Goal: Task Accomplishment & Management: Use online tool/utility

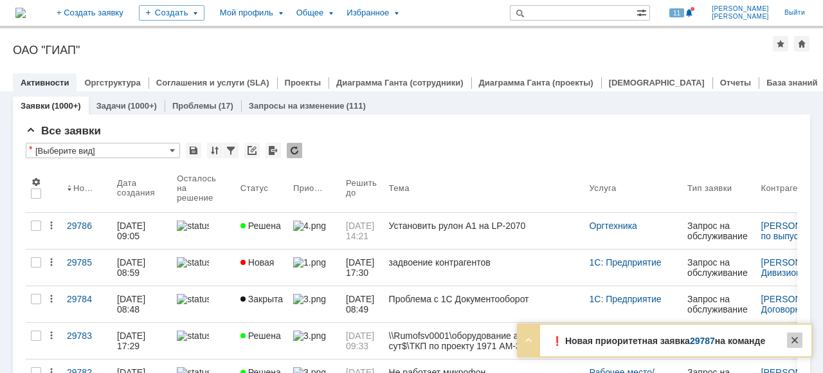
click at [800, 342] on div at bounding box center [794, 340] width 15 height 15
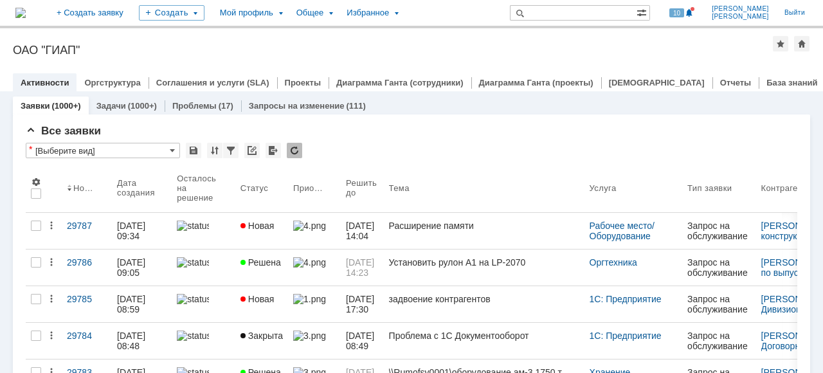
click at [209, 230] on img at bounding box center [193, 226] width 32 height 10
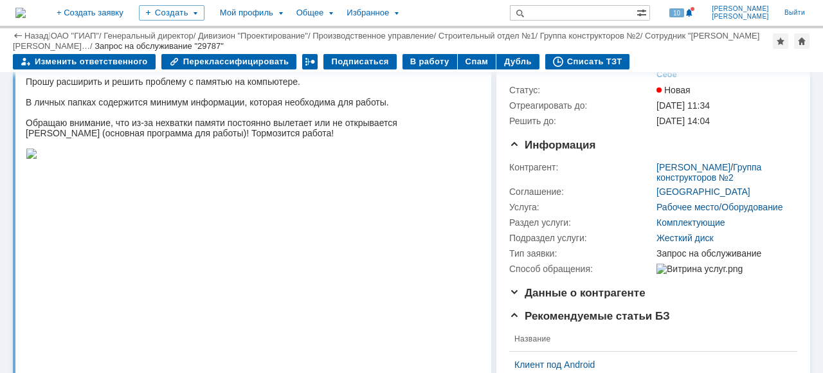
scroll to position [129, 0]
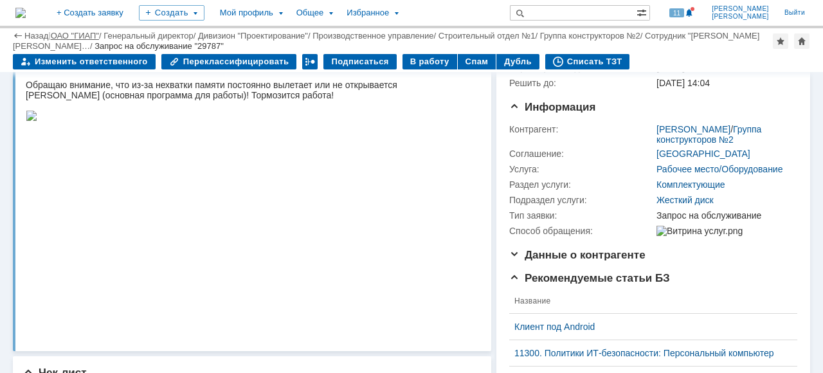
click at [63, 33] on link "ОАО "ГИАП"" at bounding box center [75, 36] width 48 height 10
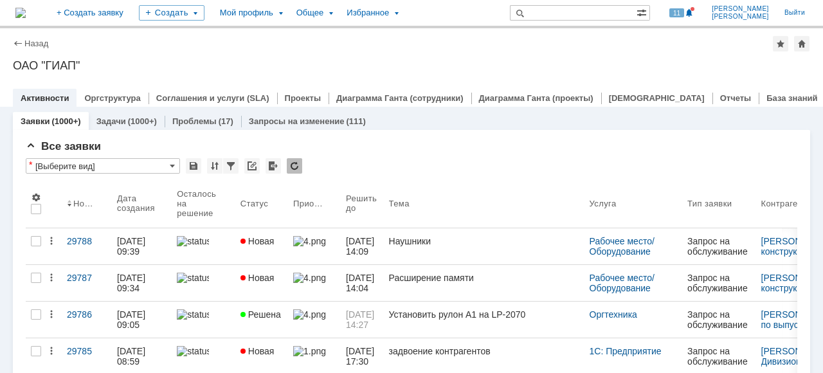
click at [217, 252] on link at bounding box center [204, 246] width 64 height 36
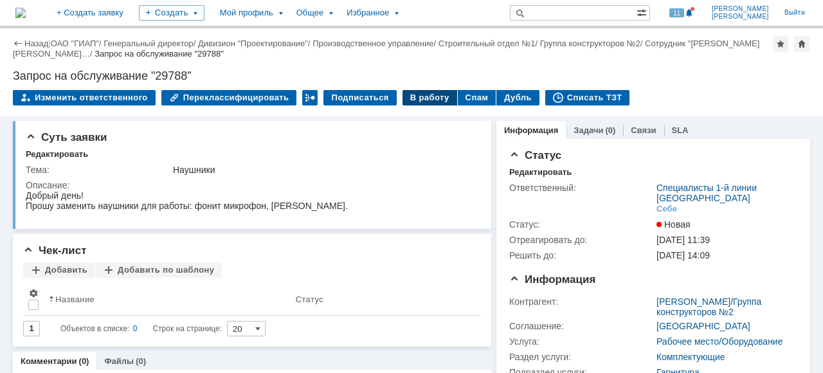
click at [416, 100] on div "В работу" at bounding box center [430, 97] width 55 height 15
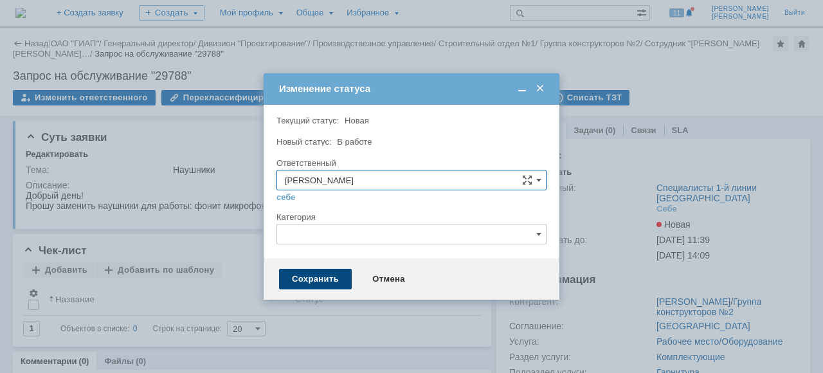
click at [301, 282] on div "Сохранить" at bounding box center [315, 279] width 73 height 21
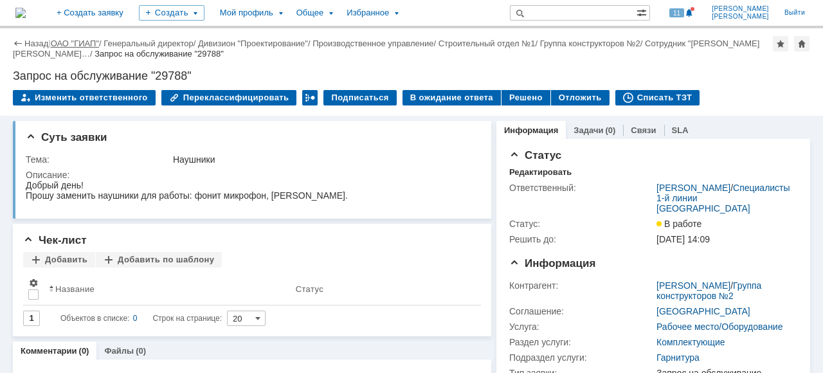
click at [67, 41] on link "ОАО "ГИАП"" at bounding box center [75, 44] width 48 height 10
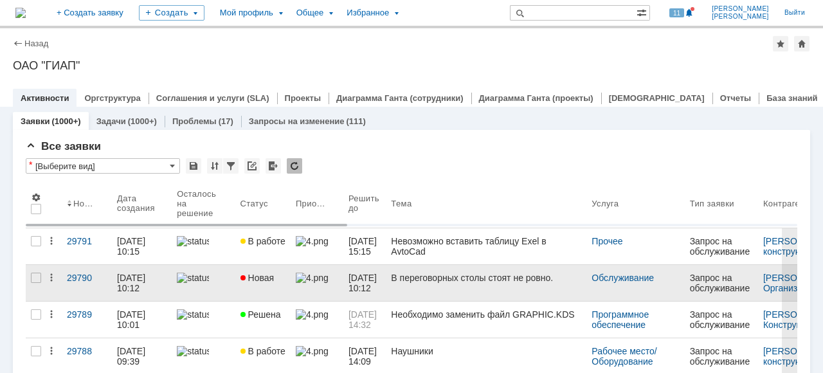
click at [234, 289] on link at bounding box center [203, 283] width 63 height 36
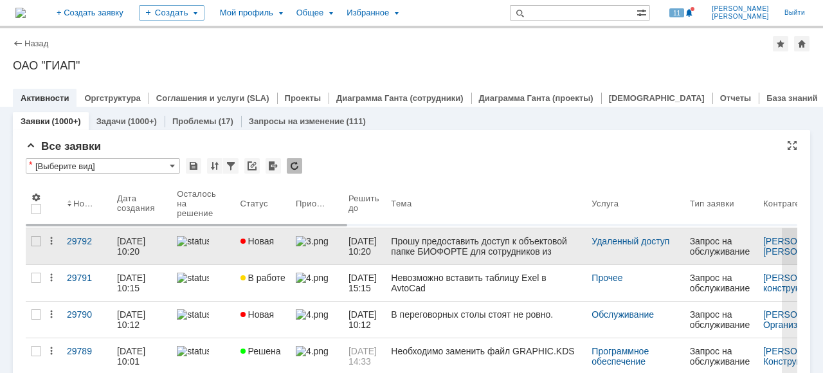
click at [253, 242] on span "Новая" at bounding box center [258, 241] width 34 height 10
